Goal: Task Accomplishment & Management: Complete application form

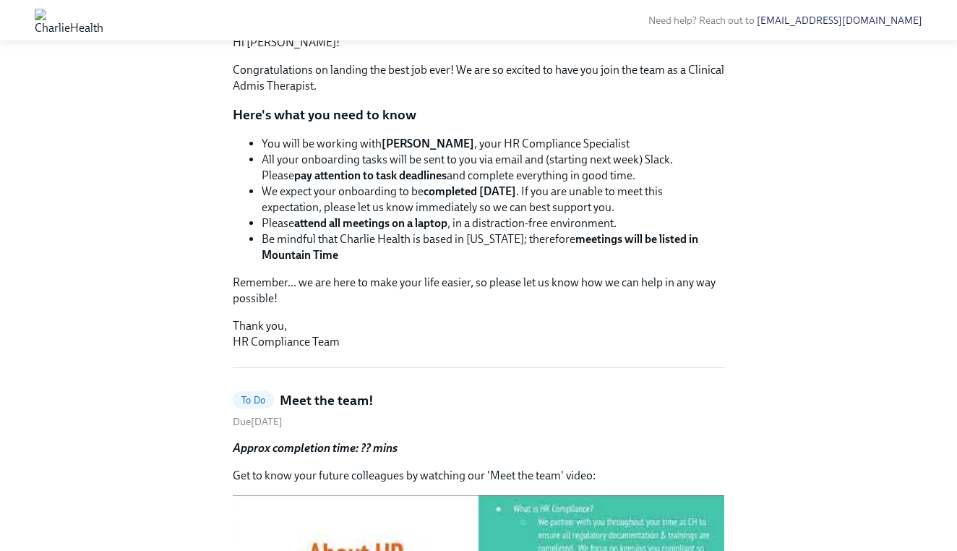
scroll to position [194, 0]
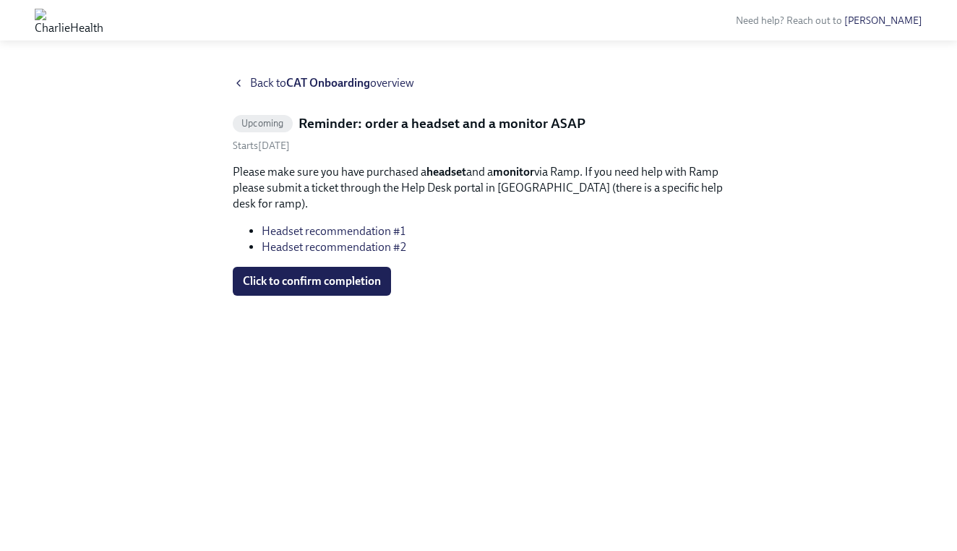
click at [259, 86] on span "Back to CAT Onboarding overview" at bounding box center [332, 83] width 164 height 16
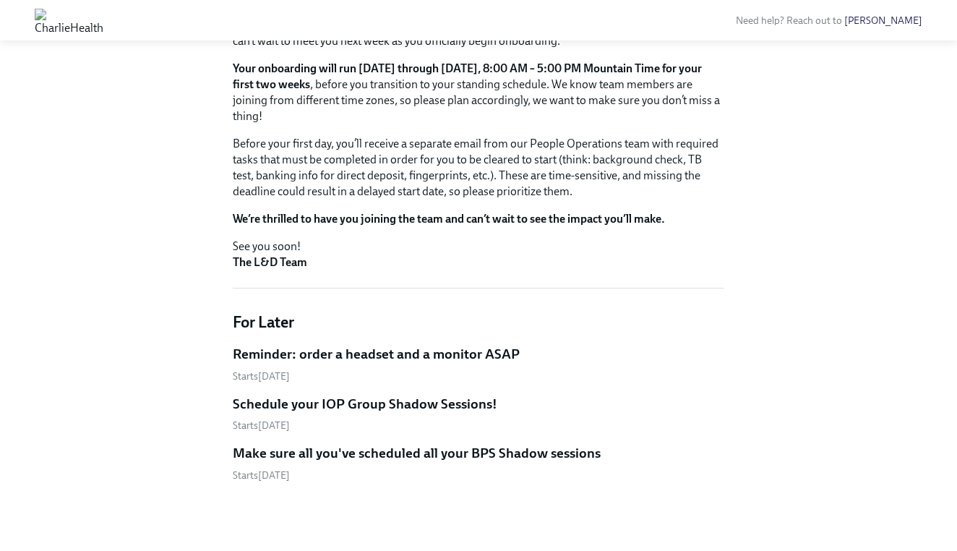
scroll to position [210, 0]
click at [384, 408] on h5 "Schedule your IOP Group Shadow Sessions!" at bounding box center [365, 404] width 265 height 19
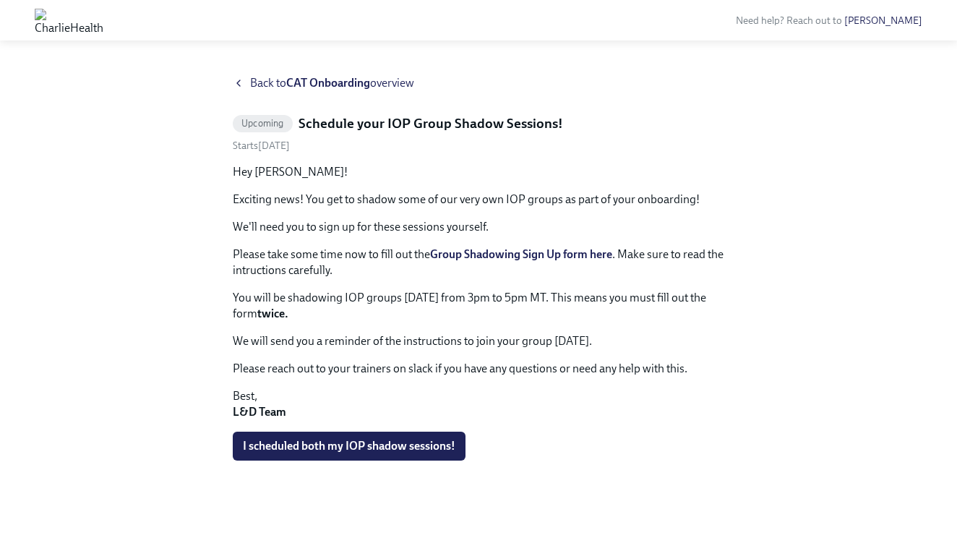
click at [526, 254] on strong "Group Shadowing Sign Up form here" at bounding box center [521, 254] width 182 height 14
click at [238, 79] on icon at bounding box center [239, 83] width 12 height 12
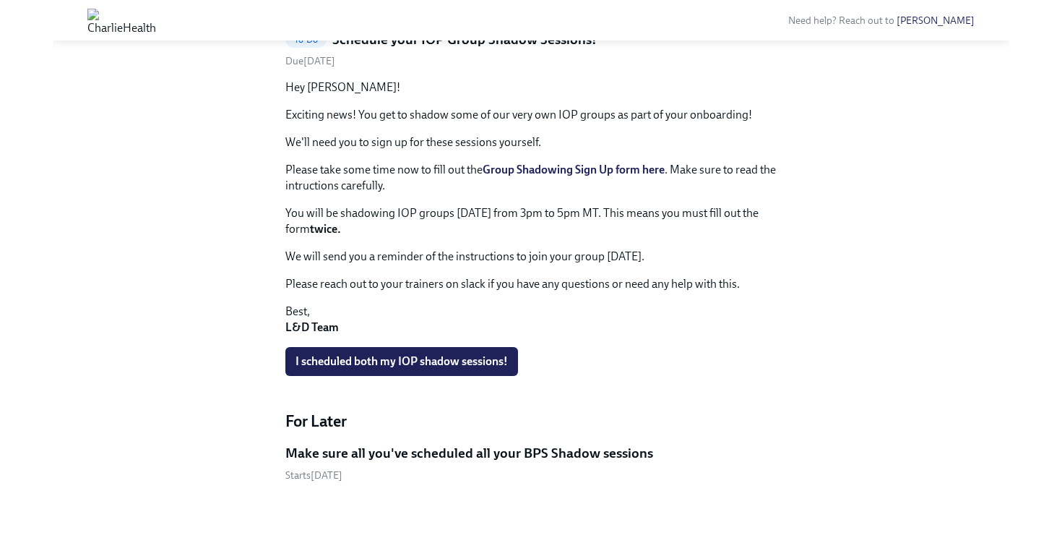
scroll to position [696, 0]
